Goal: Information Seeking & Learning: Learn about a topic

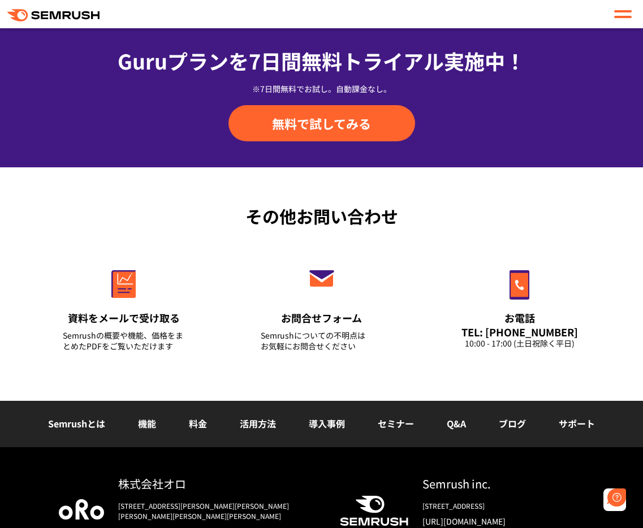
scroll to position [4333, 0]
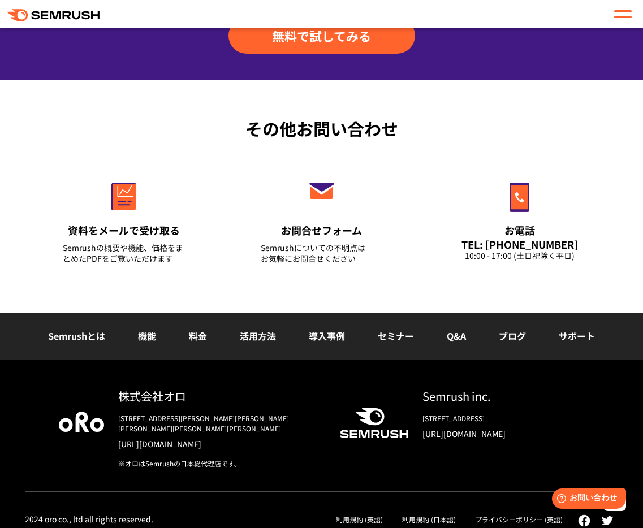
click at [454, 337] on link "Q&A" at bounding box center [456, 336] width 19 height 14
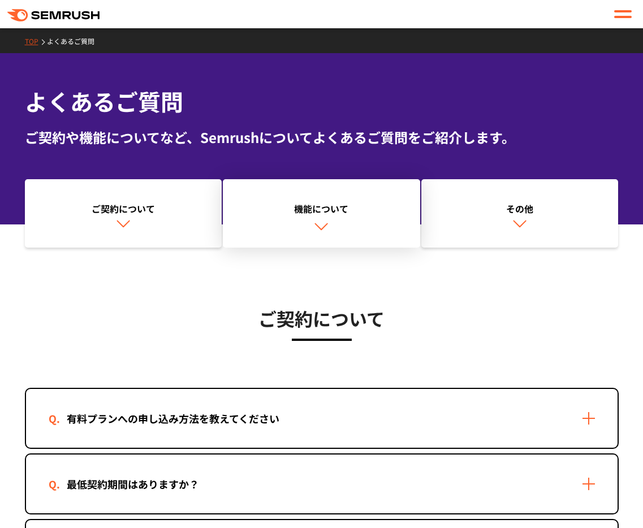
click at [317, 208] on div "機能について" at bounding box center [321, 209] width 186 height 14
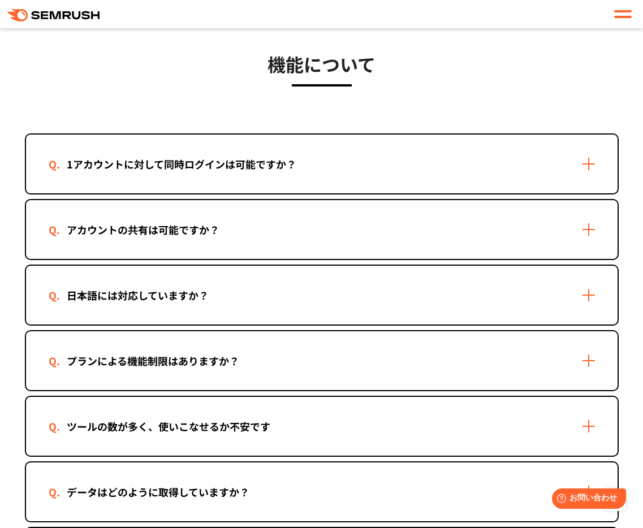
click at [434, 155] on div "1アカウントに対して同時ログインは可能ですか？" at bounding box center [321, 164] width 591 height 59
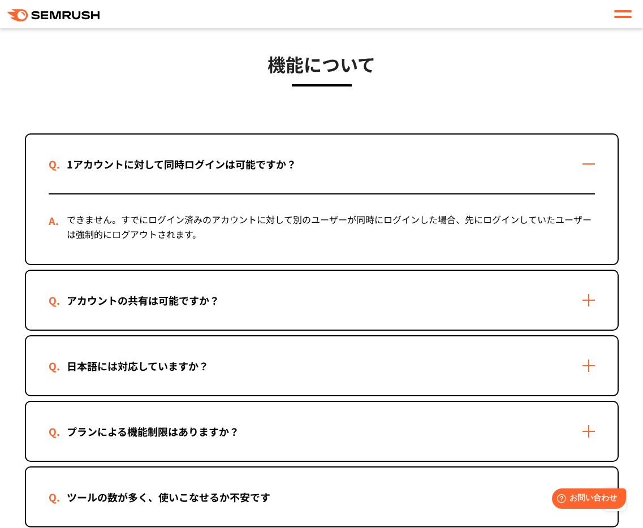
click at [434, 155] on div "1アカウントに対して同時ログインは可能ですか？" at bounding box center [321, 164] width 591 height 59
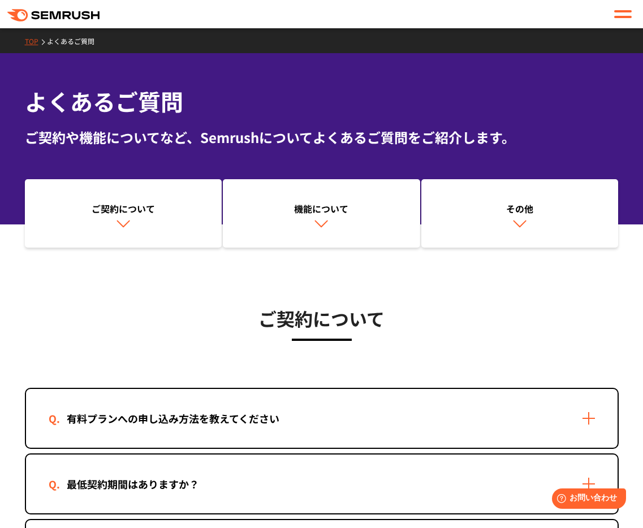
click at [33, 42] on link "TOP" at bounding box center [36, 41] width 22 height 10
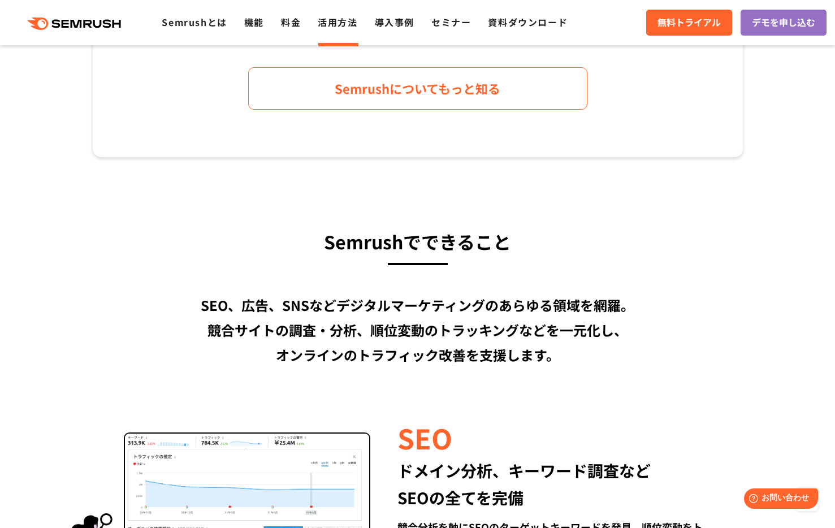
click at [334, 22] on link "活用方法" at bounding box center [338, 22] width 40 height 14
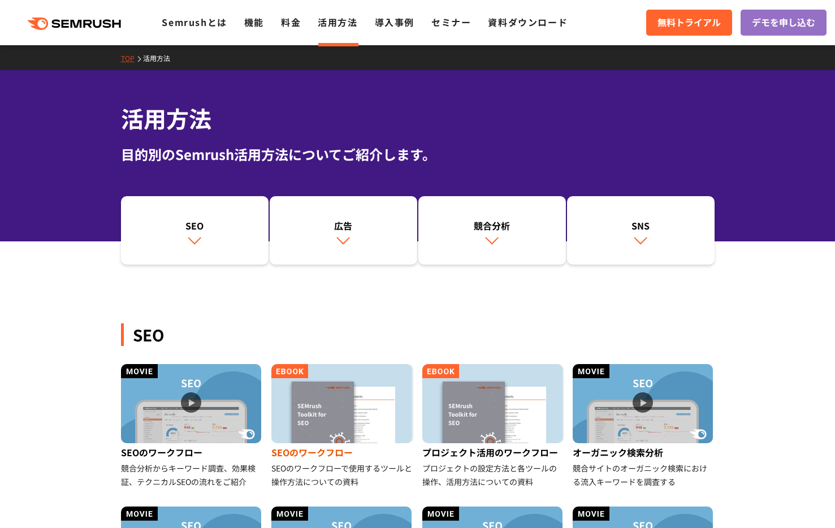
click at [373, 417] on img at bounding box center [341, 403] width 140 height 79
click at [254, 28] on link "機能" at bounding box center [254, 22] width 20 height 14
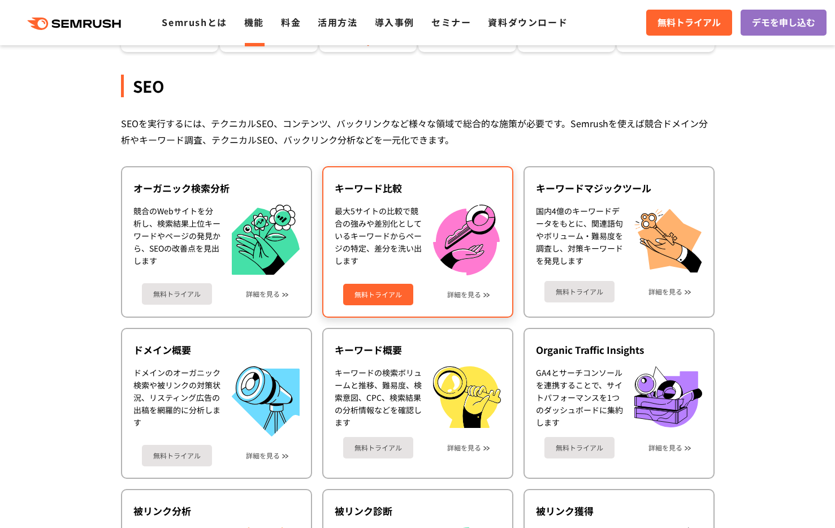
scroll to position [204, 0]
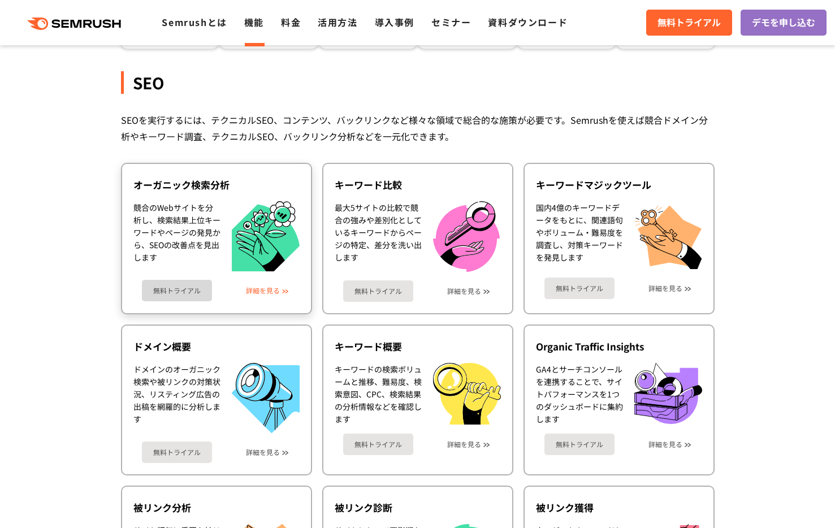
click at [264, 289] on link "詳細を見る" at bounding box center [263, 291] width 34 height 8
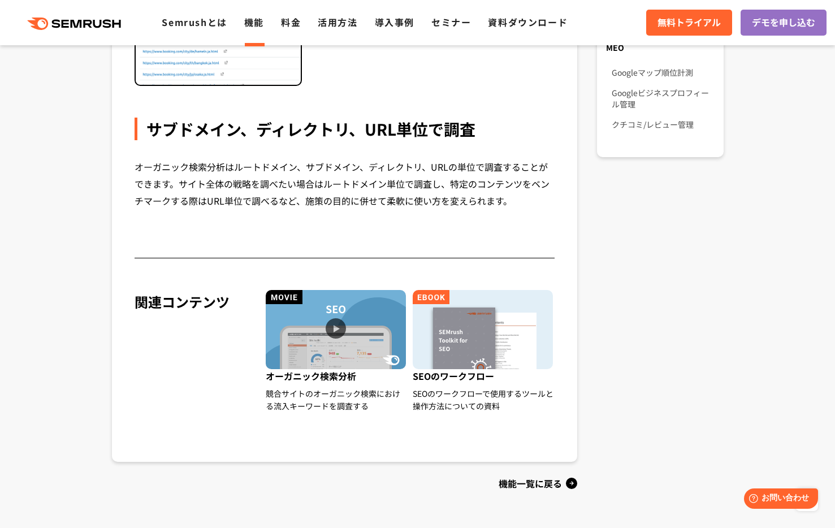
scroll to position [1079, 0]
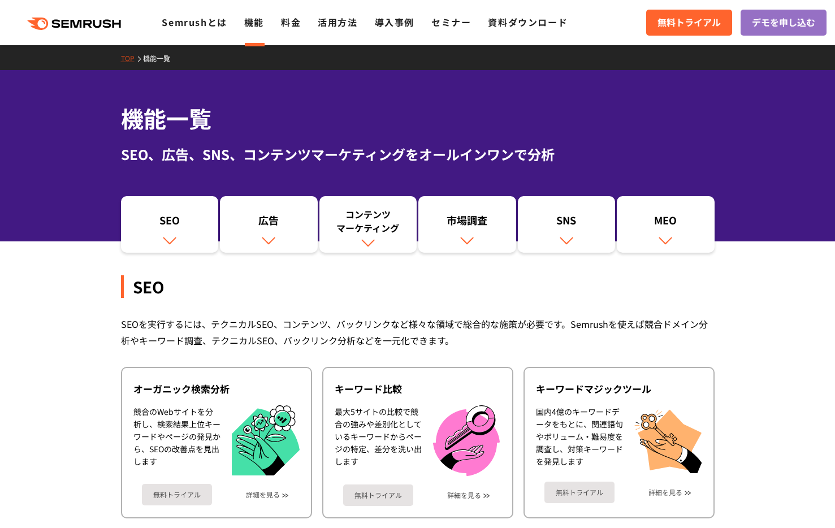
click at [254, 31] on div ".cls {fill: #FF642D;} .cls {fill: #FF642D;} Semrushとは 機能 料金 活用方法 導入事例 セミナー 資料ダウ…" at bounding box center [417, 23] width 835 height 34
click at [248, 24] on link "機能" at bounding box center [254, 22] width 20 height 14
click at [293, 27] on link "料金" at bounding box center [291, 22] width 20 height 14
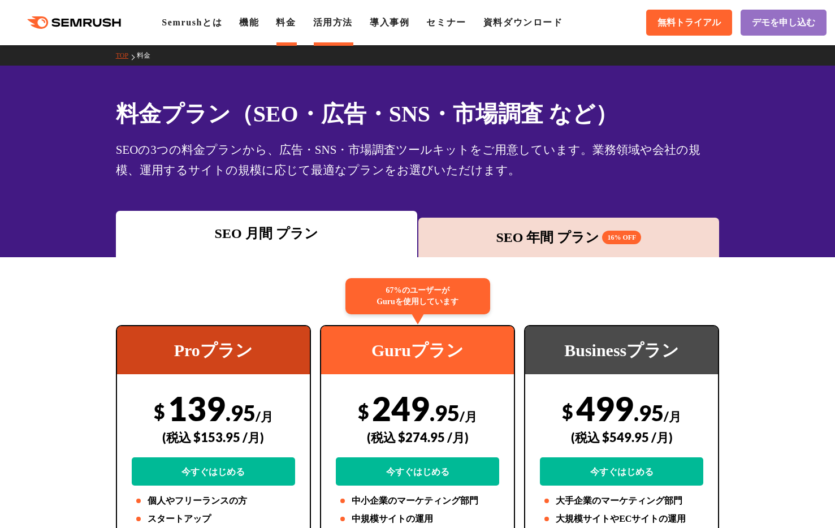
click at [337, 22] on link "活用方法" at bounding box center [333, 23] width 40 height 10
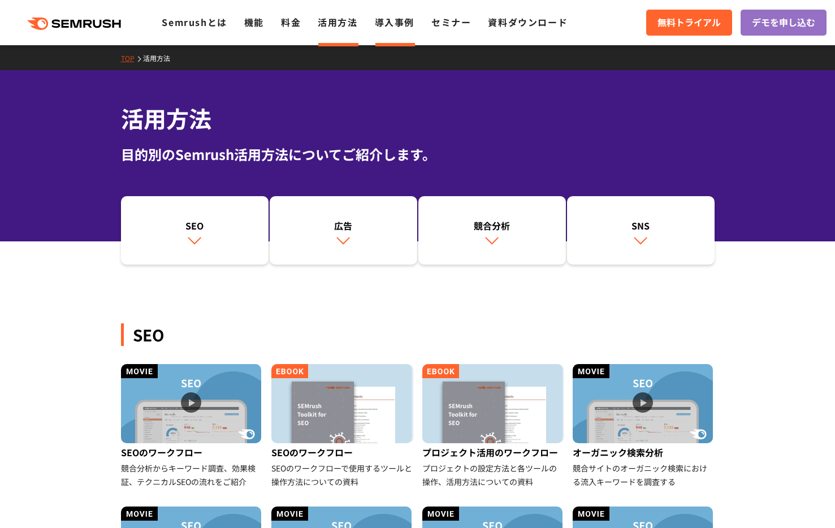
click at [406, 25] on link "導入事例" at bounding box center [395, 22] width 40 height 14
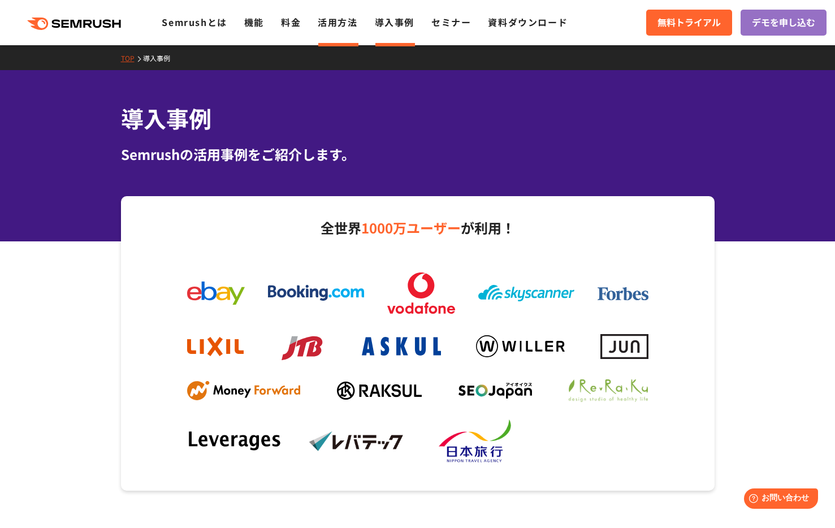
click at [348, 23] on link "活用方法" at bounding box center [338, 22] width 40 height 14
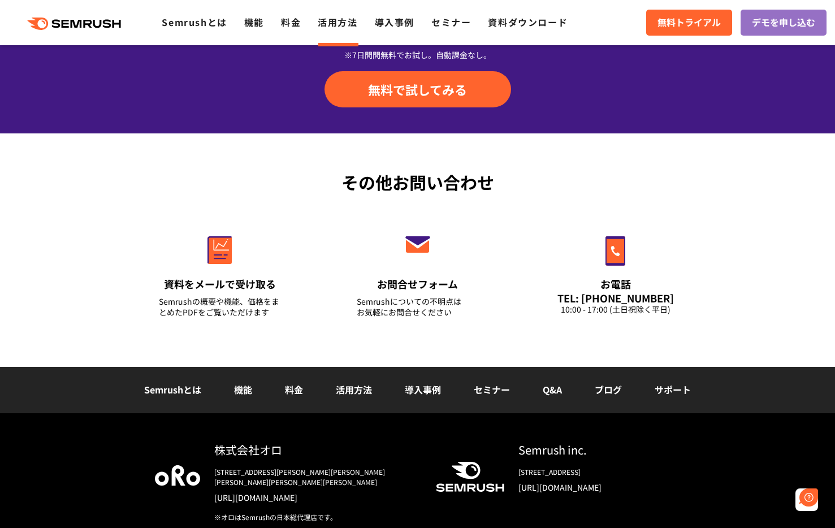
scroll to position [1597, 0]
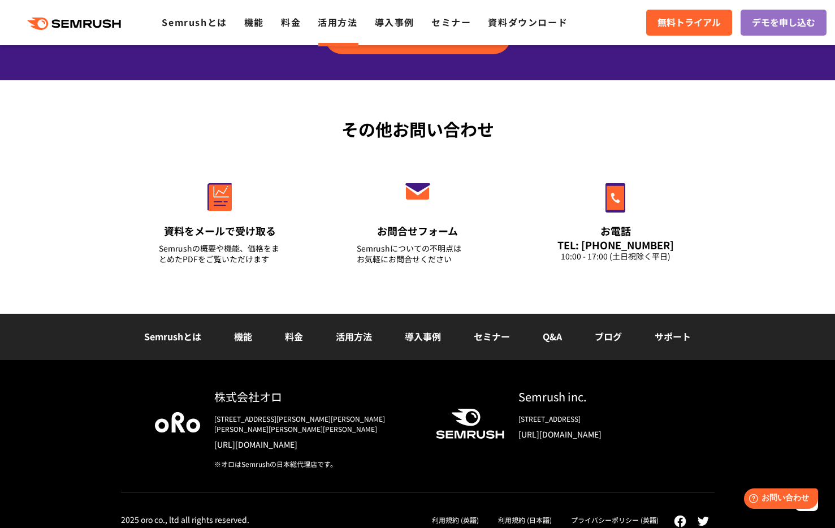
click at [556, 338] on link "Q&A" at bounding box center [552, 337] width 19 height 14
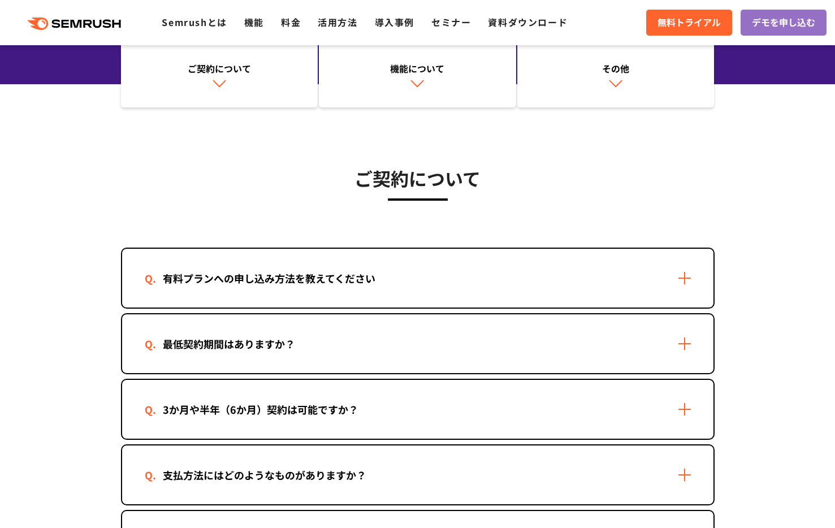
scroll to position [164, 0]
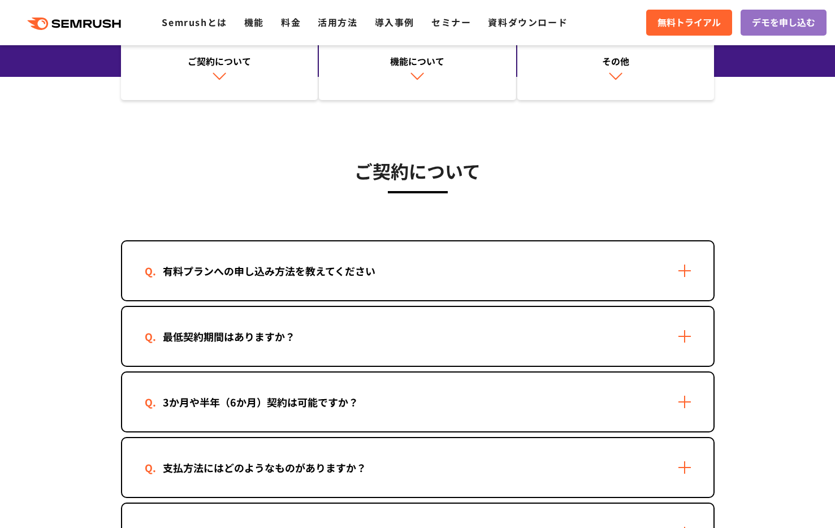
click at [675, 274] on div "有料プランへの申し込み方法を教えてください" at bounding box center [417, 270] width 591 height 59
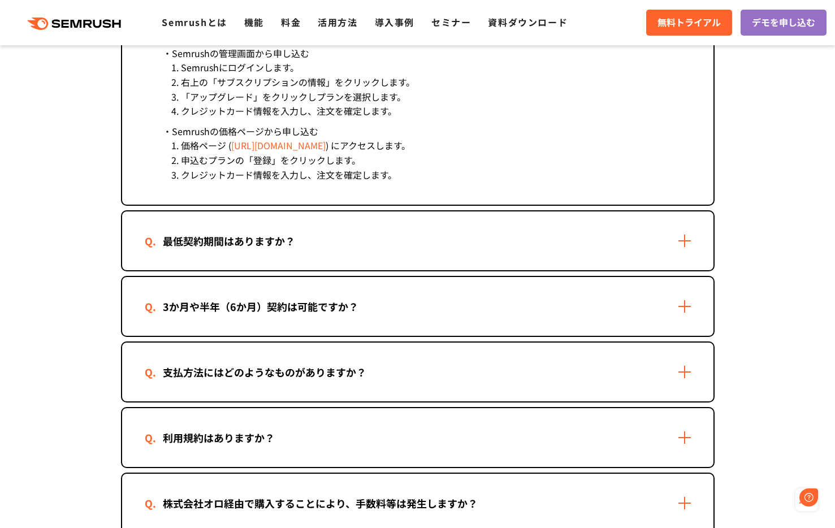
scroll to position [0, 0]
click at [648, 243] on div "最低契約期間はありますか？" at bounding box center [417, 240] width 591 height 59
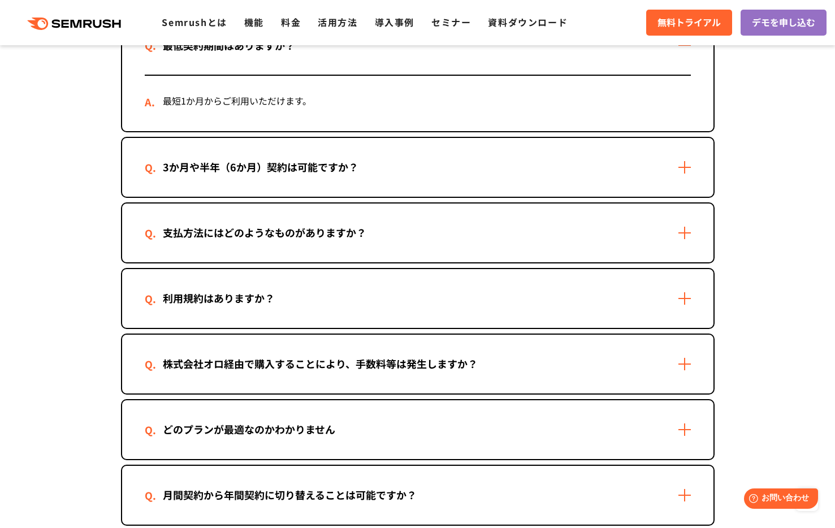
scroll to position [654, 0]
click at [635, 238] on div "支払方法にはどのようなものがありますか？" at bounding box center [417, 232] width 591 height 59
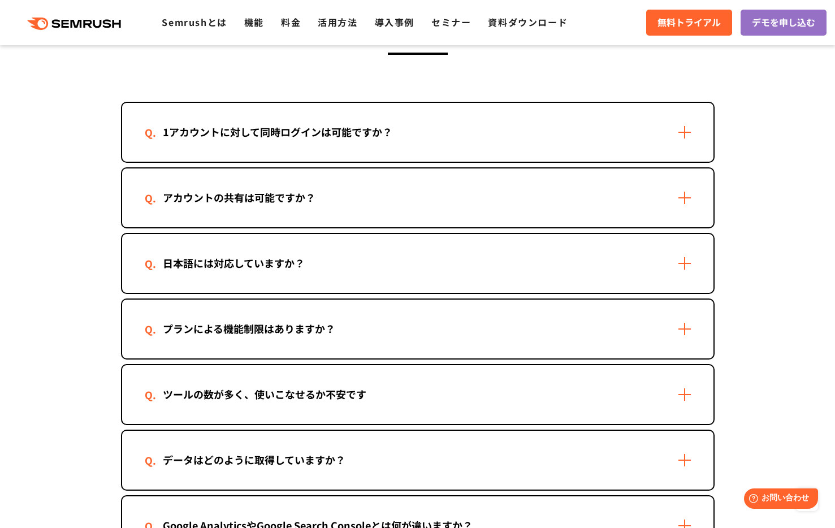
scroll to position [1908, 0]
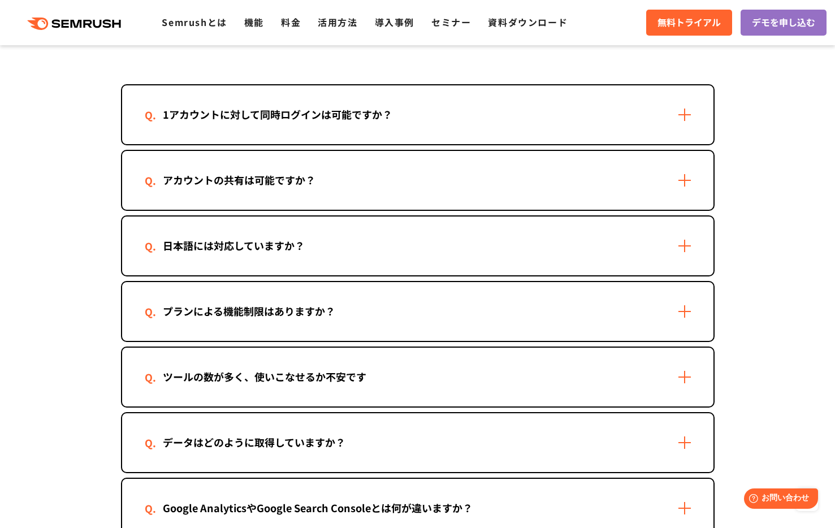
click at [412, 315] on div "プランによる機能制限はありますか？" at bounding box center [417, 311] width 591 height 59
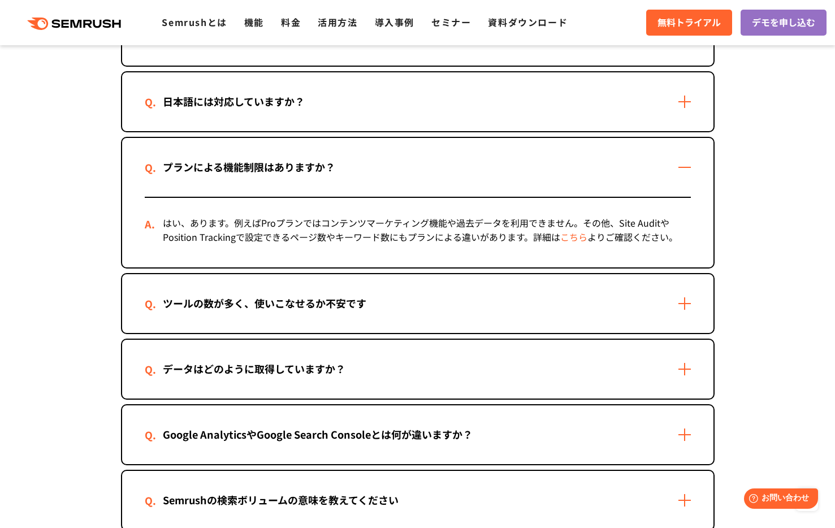
scroll to position [2052, 0]
click at [412, 315] on div "ツールの数が多く、使いこなせるか不安です" at bounding box center [417, 304] width 591 height 59
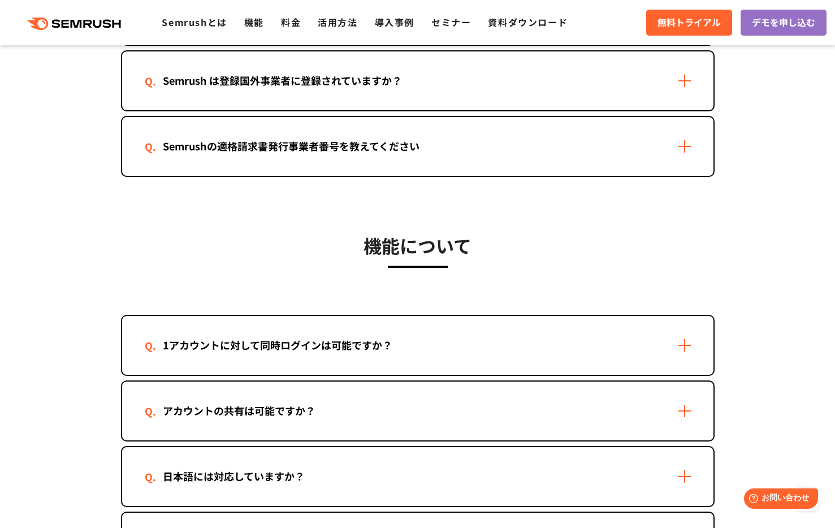
scroll to position [1684, 0]
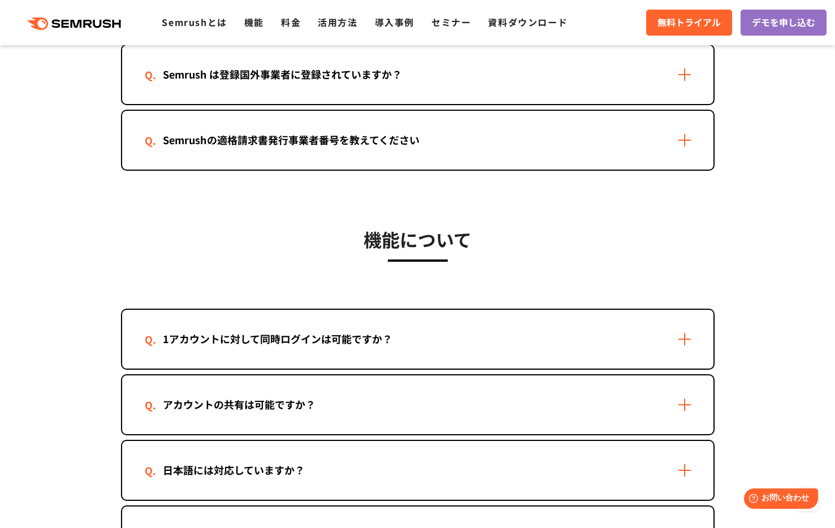
click at [441, 343] on div "1アカウントに対して同時ログインは可能ですか？" at bounding box center [417, 339] width 591 height 59
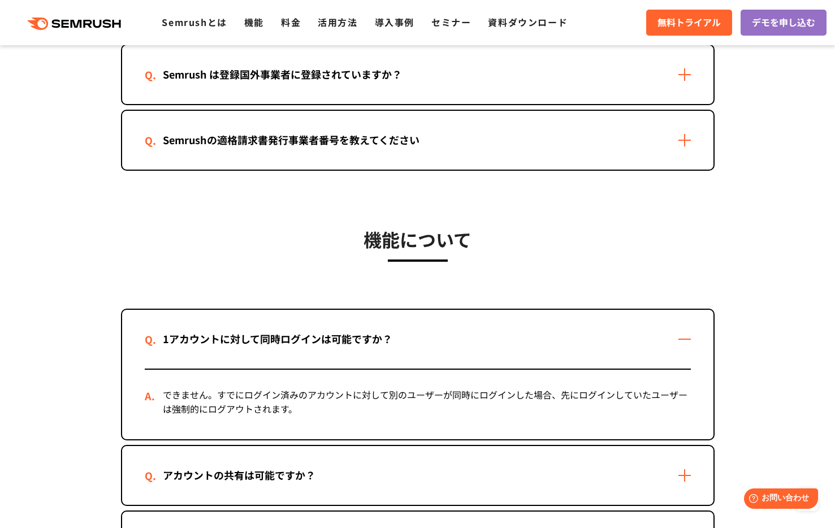
click at [441, 343] on div "1アカウントに対して同時ログインは可能ですか？" at bounding box center [417, 339] width 591 height 59
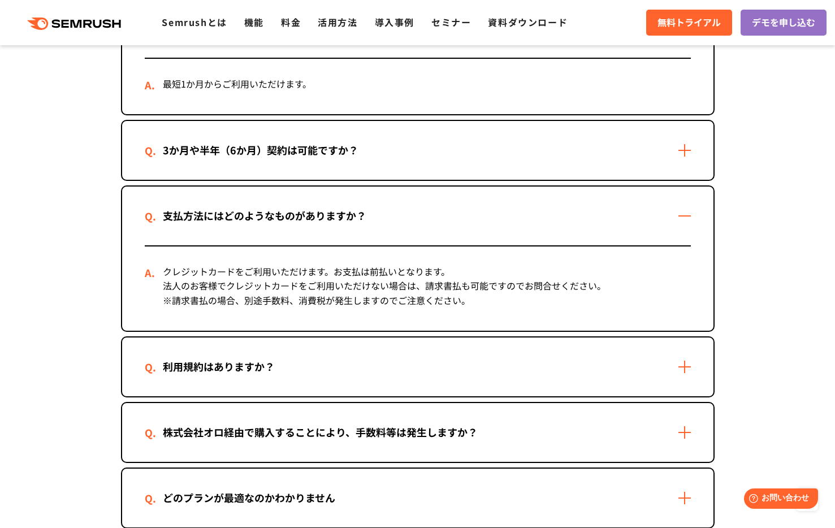
scroll to position [0, 0]
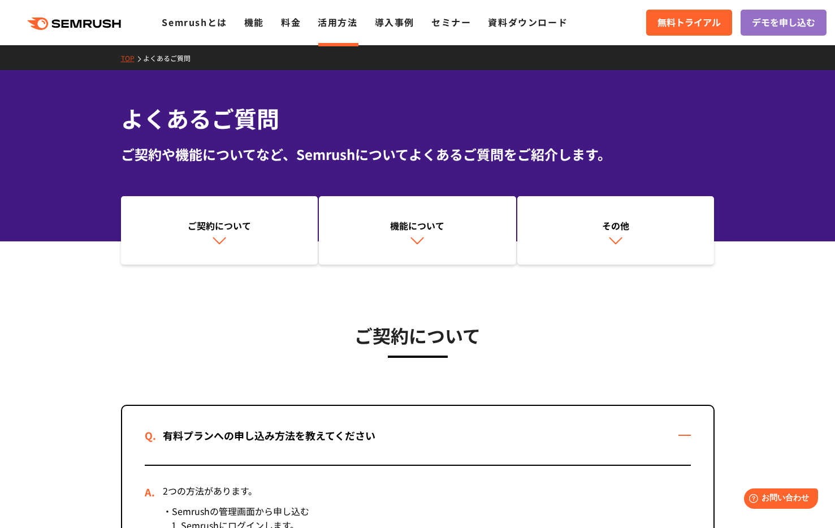
click at [335, 27] on link "活用方法" at bounding box center [338, 22] width 40 height 14
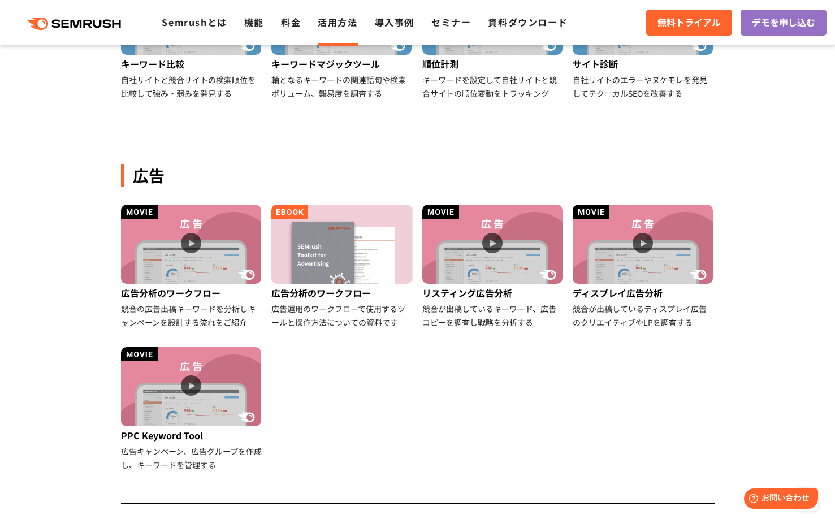
scroll to position [530, 0]
click at [184, 298] on div "広告分析のワークフロー" at bounding box center [192, 293] width 142 height 18
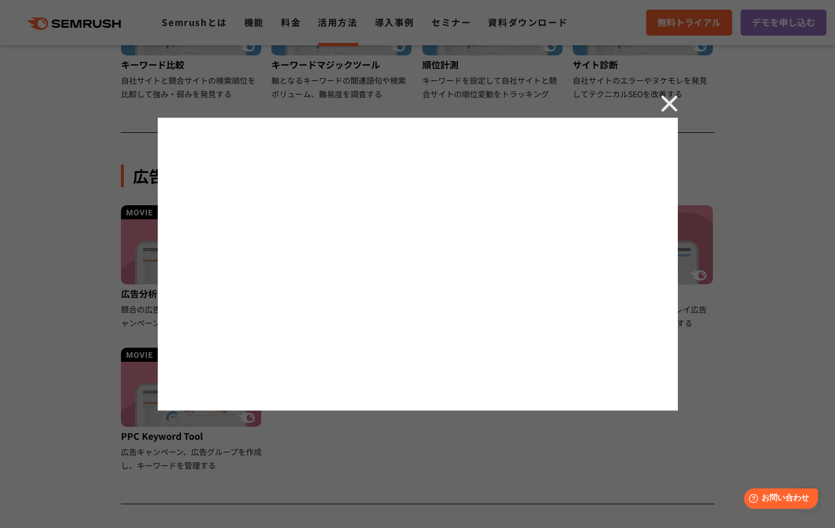
click at [664, 109] on img at bounding box center [669, 103] width 17 height 17
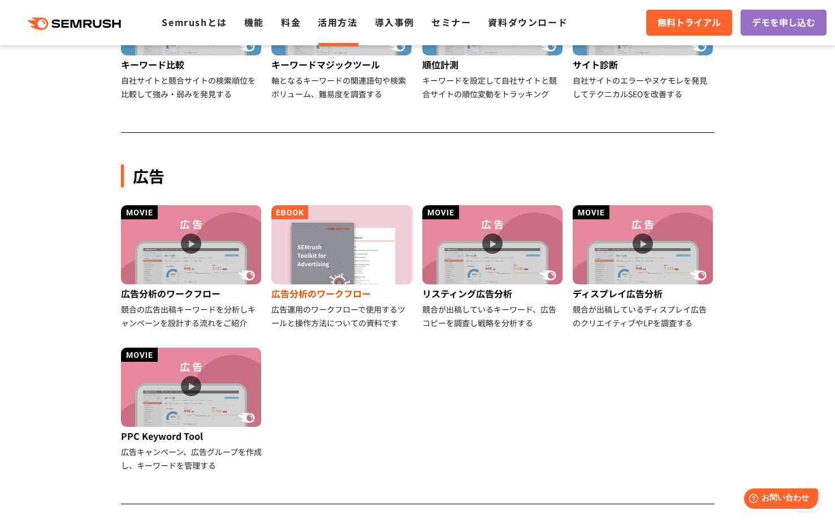
scroll to position [0, 0]
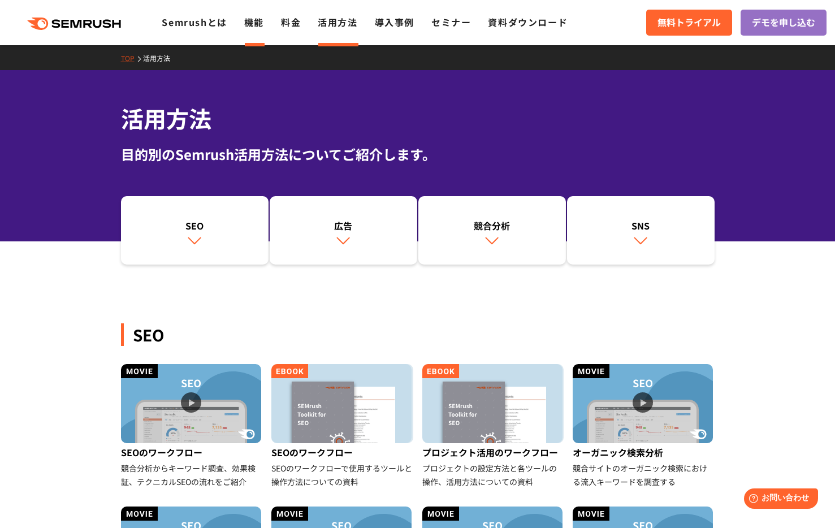
click at [255, 28] on link "機能" at bounding box center [254, 22] width 20 height 14
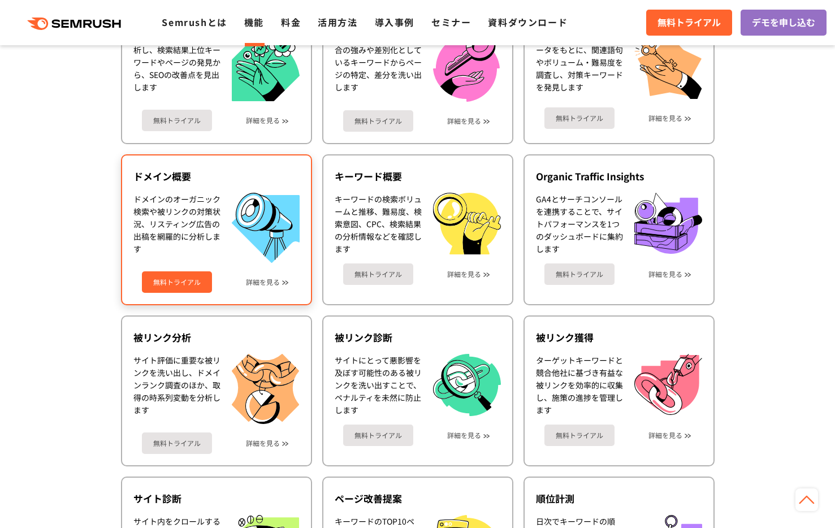
scroll to position [378, 0]
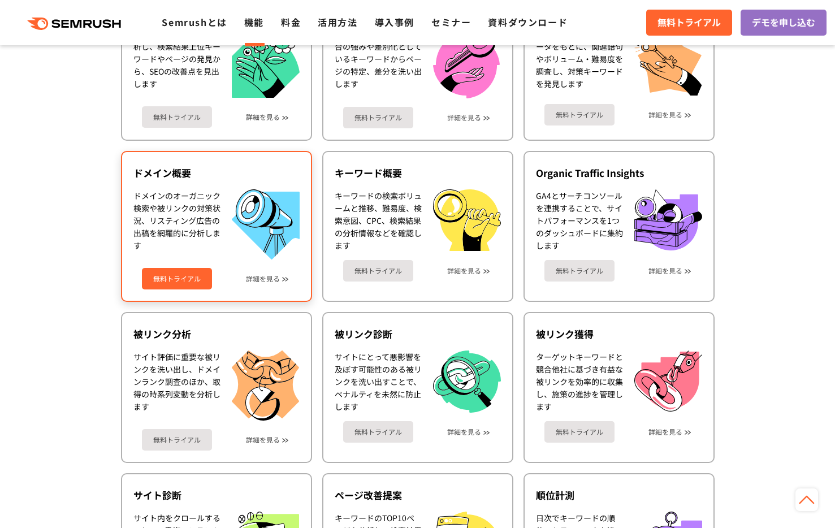
click at [169, 231] on div "ドメインのオーガニック検索や被リンクの対策状況、リスティング広告の出稿を網羅的に分析します" at bounding box center [176, 224] width 87 height 70
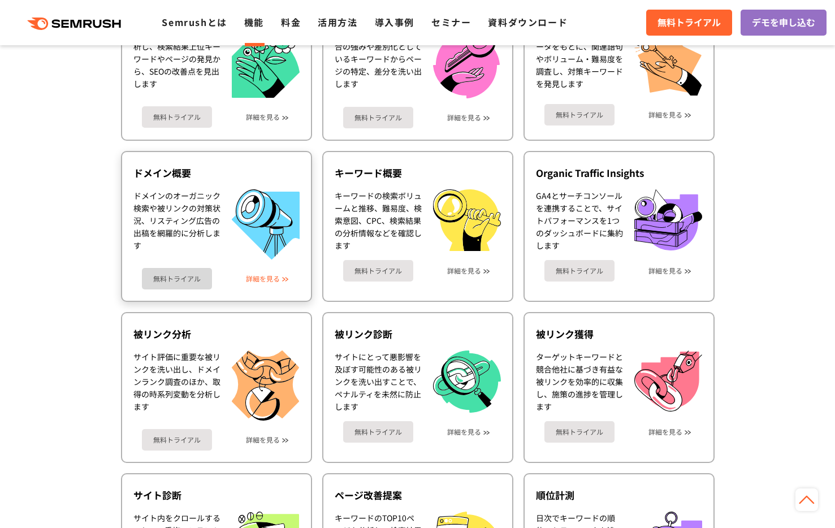
click at [269, 278] on link "詳細を見る" at bounding box center [263, 279] width 34 height 8
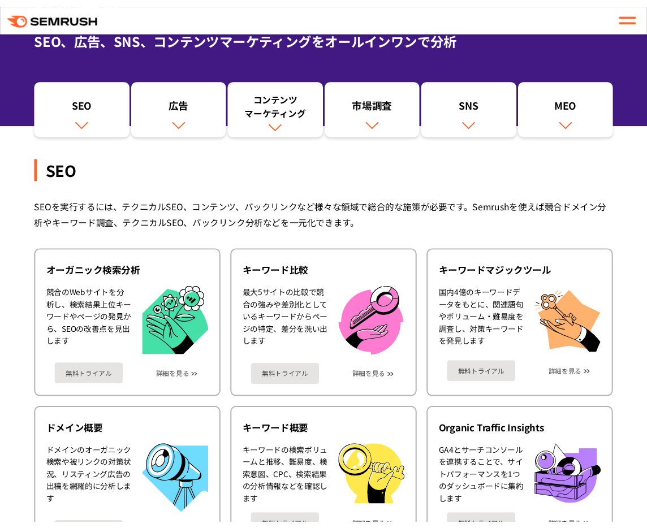
scroll to position [102, 0]
